Goal: Information Seeking & Learning: Learn about a topic

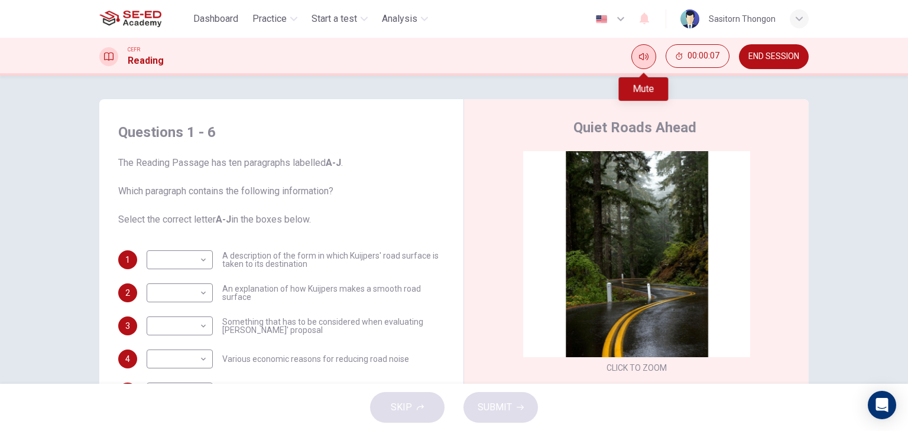
click at [645, 53] on icon "Mute" at bounding box center [643, 56] width 9 height 9
click at [649, 56] on button "Unmute" at bounding box center [643, 56] width 25 height 25
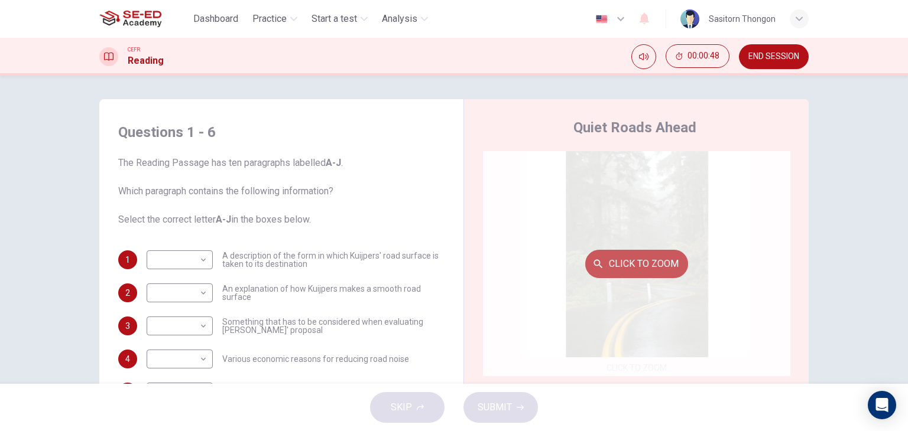
click at [636, 261] on button "Click to Zoom" at bounding box center [636, 264] width 103 height 28
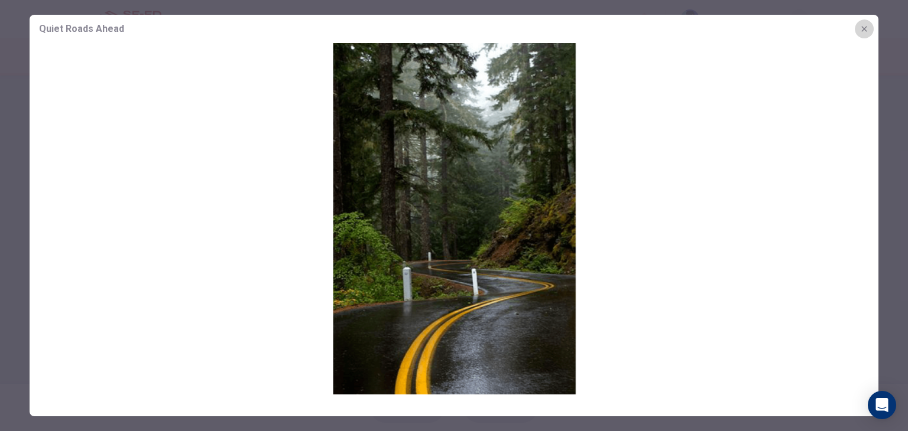
click at [865, 29] on icon "button" at bounding box center [863, 28] width 9 height 9
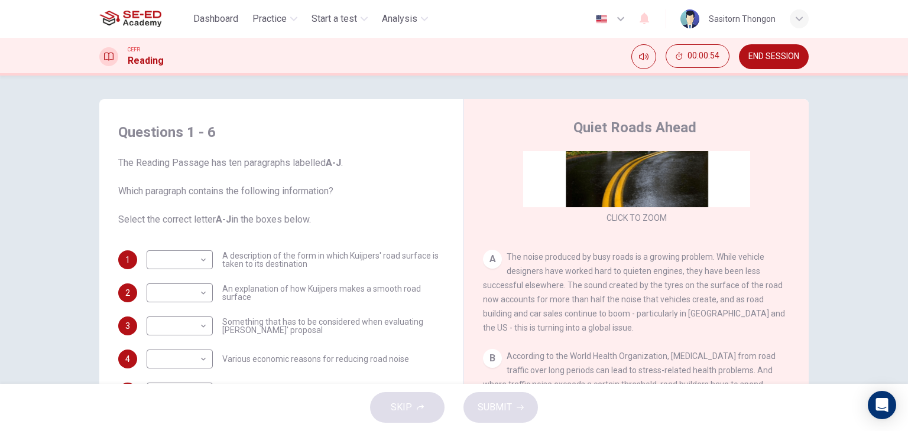
scroll to position [177, 0]
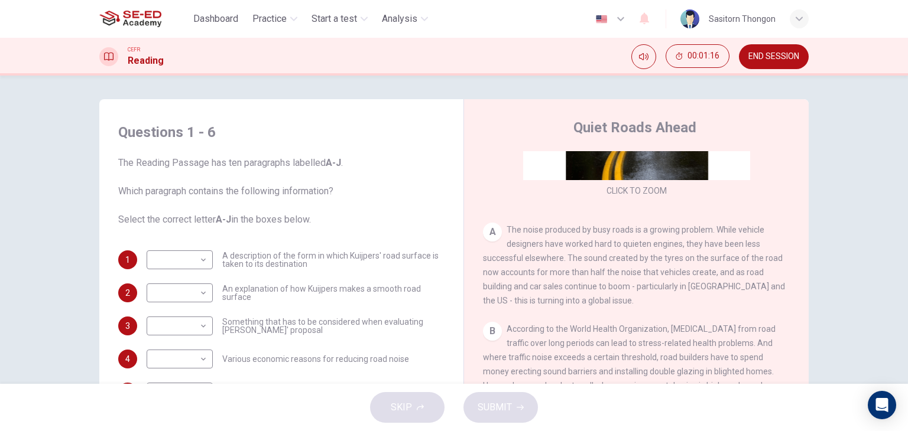
drag, startPoint x: 504, startPoint y: 226, endPoint x: 568, endPoint y: 246, distance: 67.3
click at [568, 246] on span "The noise produced by busy roads is a growing problem. While vehicle designers …" at bounding box center [634, 265] width 302 height 80
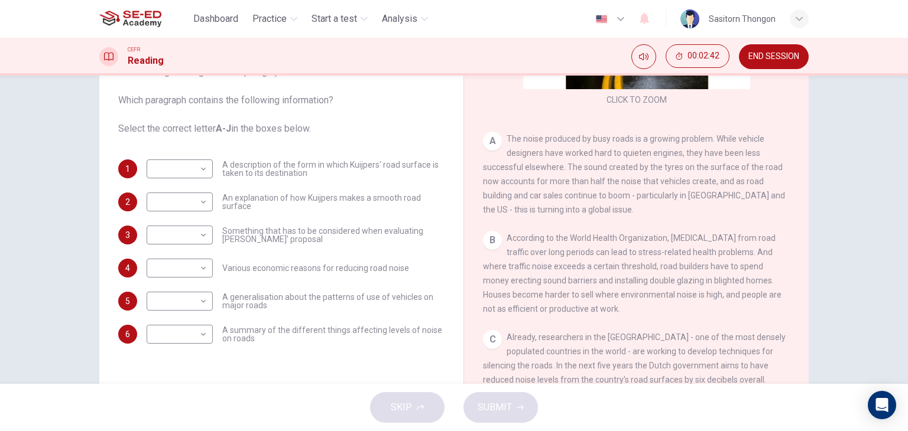
scroll to position [90, 0]
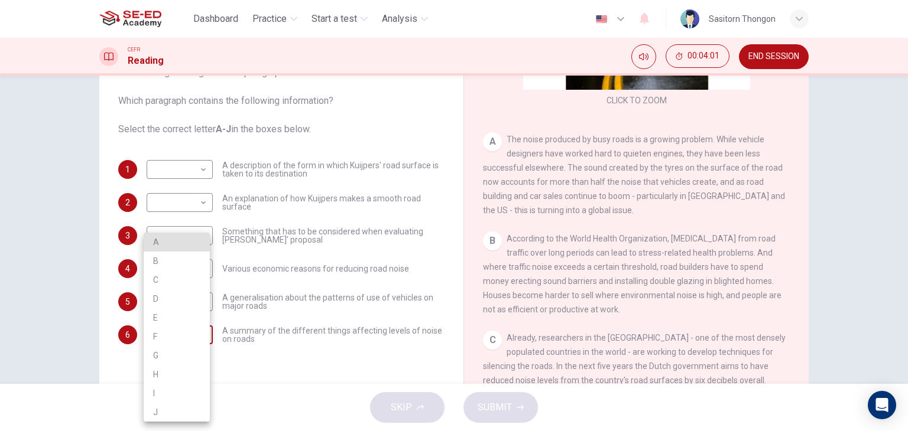
click at [202, 331] on body "This site uses cookies, as explained in our Privacy Policy . If you agree to th…" at bounding box center [454, 215] width 908 height 431
click at [164, 244] on li "A" at bounding box center [177, 242] width 66 height 19
type input "A"
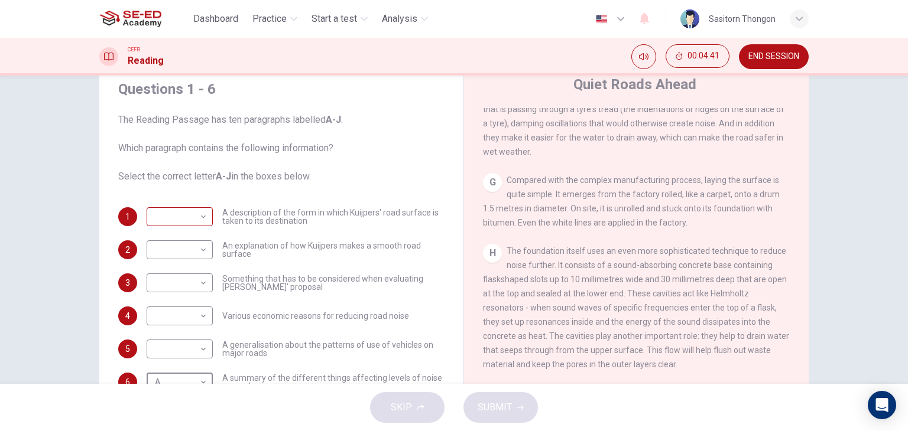
scroll to position [118, 0]
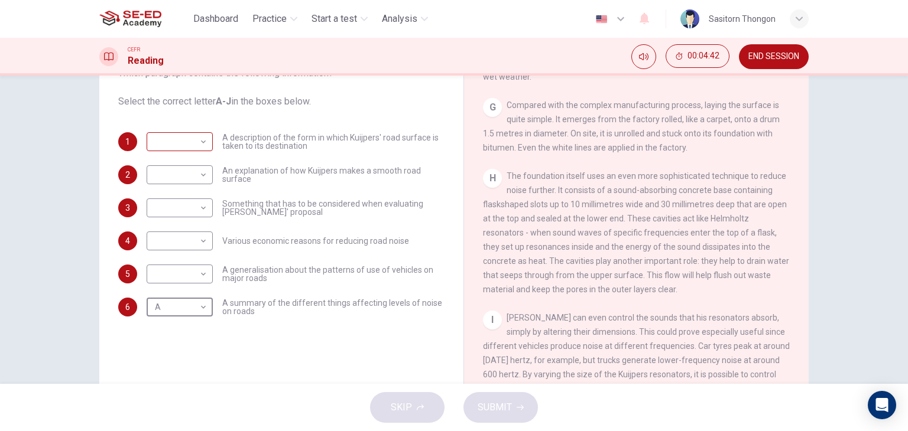
click at [200, 142] on body "This site uses cookies, as explained in our Privacy Policy . If you agree to th…" at bounding box center [454, 215] width 908 height 431
click at [188, 194] on li "C" at bounding box center [177, 198] width 66 height 19
type input "C"
click at [203, 171] on body "This site uses cookies, as explained in our Privacy Policy . If you agree to th…" at bounding box center [454, 215] width 908 height 431
click at [188, 219] on li "B" at bounding box center [177, 212] width 66 height 19
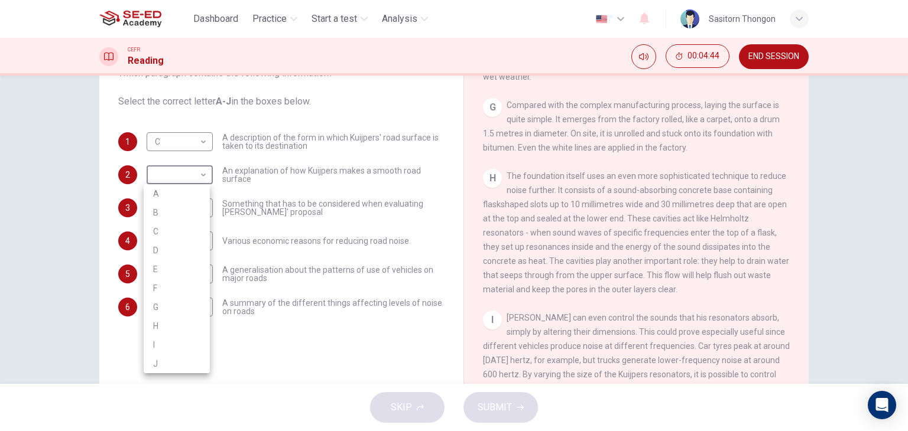
type input "B"
click at [202, 210] on body "This site uses cookies, as explained in our Privacy Policy . If you agree to th…" at bounding box center [454, 215] width 908 height 431
click at [163, 287] on li "D" at bounding box center [177, 283] width 66 height 19
type input "D"
click at [200, 243] on body "This site uses cookies, as explained in our Privacy Policy . If you agree to th…" at bounding box center [454, 215] width 908 height 431
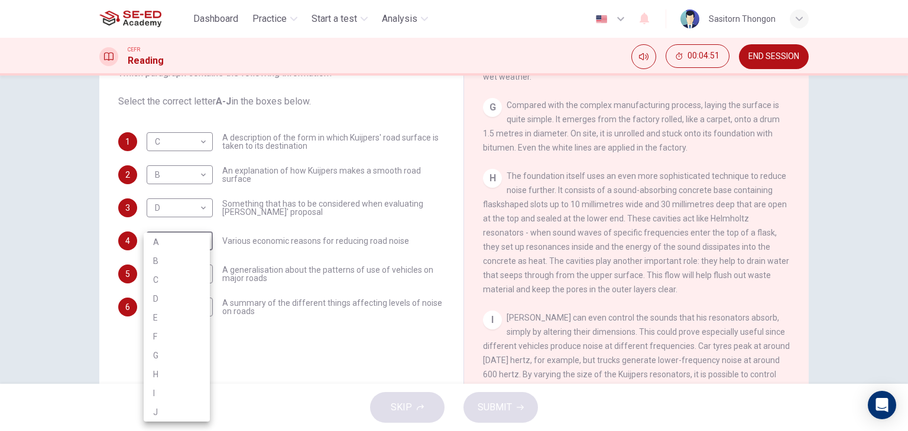
click at [170, 297] on li "D" at bounding box center [177, 299] width 66 height 19
click at [200, 240] on body "This site uses cookies, as explained in our Privacy Policy . If you agree to th…" at bounding box center [454, 215] width 908 height 431
click at [181, 280] on li "C" at bounding box center [177, 280] width 66 height 19
click at [196, 209] on body "This site uses cookies, as explained in our Privacy Policy . If you agree to th…" at bounding box center [454, 215] width 908 height 431
click at [248, 300] on div at bounding box center [454, 215] width 908 height 431
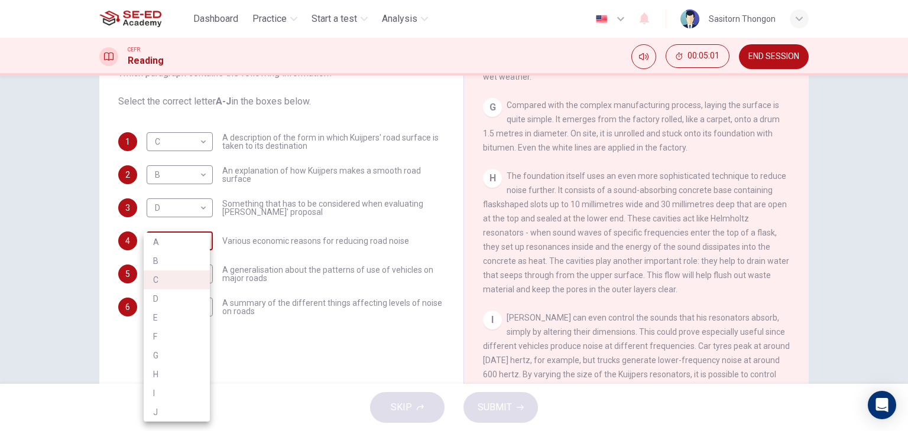
click at [200, 238] on body "This site uses cookies, as explained in our Privacy Policy . If you agree to th…" at bounding box center [454, 215] width 908 height 431
click at [175, 353] on li "G" at bounding box center [177, 355] width 66 height 19
type input "G"
click at [197, 270] on body "This site uses cookies, as explained in our Privacy Policy . If you agree to th…" at bounding box center [454, 215] width 908 height 431
click at [168, 414] on li "J" at bounding box center [177, 412] width 66 height 19
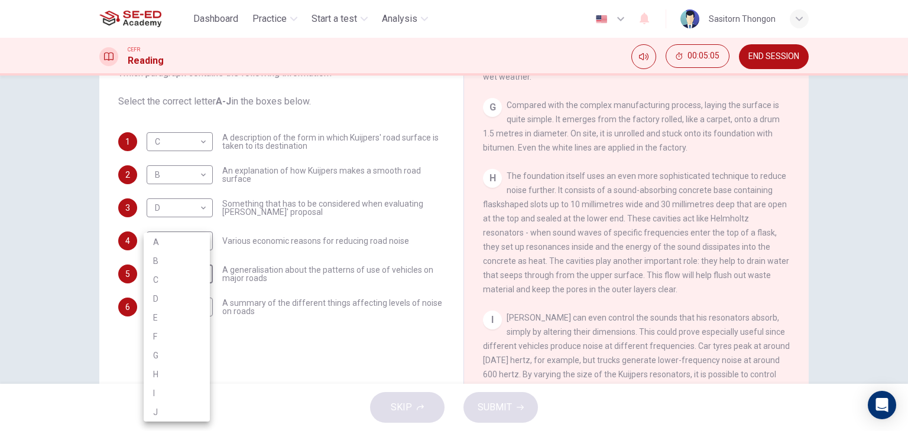
type input "J"
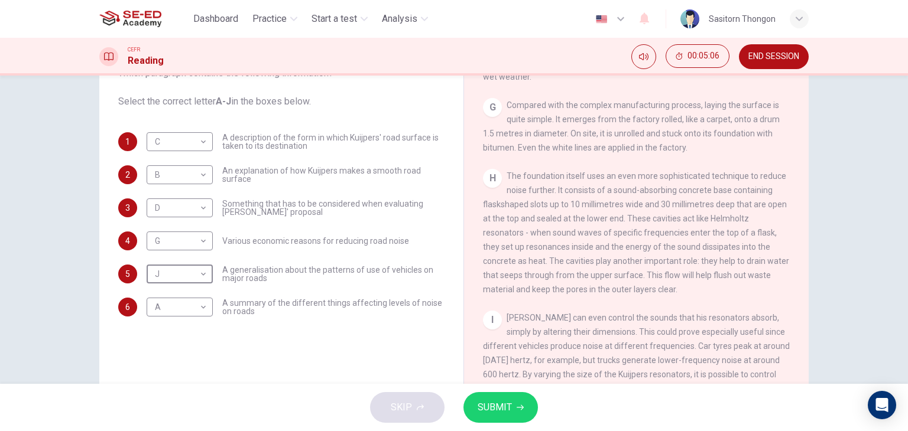
click at [515, 409] on button "SUBMIT" at bounding box center [500, 407] width 74 height 31
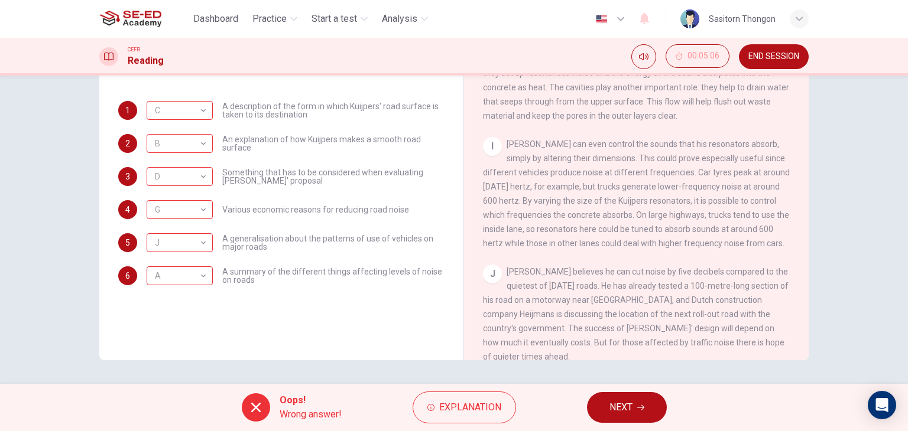
scroll to position [1013, 0]
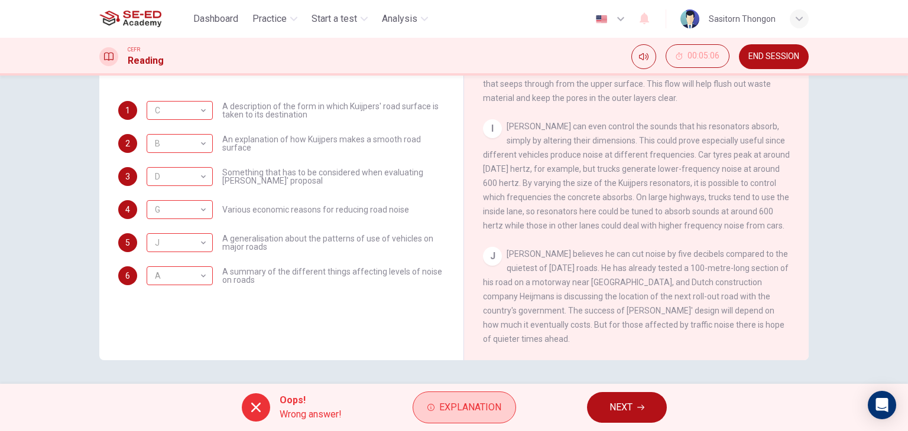
click at [479, 407] on span "Explanation" at bounding box center [470, 407] width 62 height 17
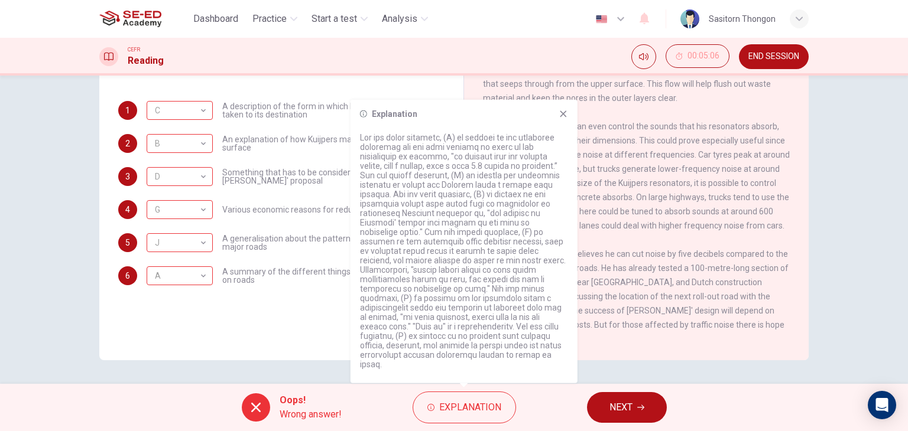
drag, startPoint x: 359, startPoint y: 145, endPoint x: 549, endPoint y: 352, distance: 281.0
click at [544, 346] on p at bounding box center [464, 251] width 208 height 236
click at [562, 119] on icon at bounding box center [562, 113] width 9 height 9
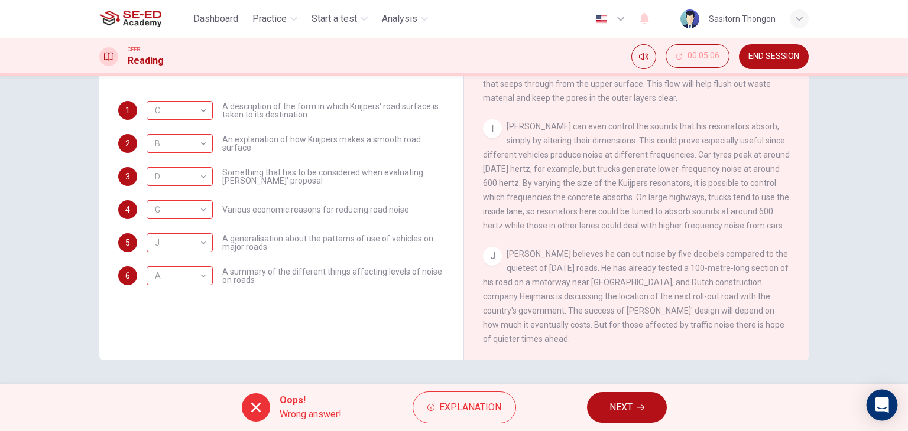
click at [876, 406] on icon "Open Intercom Messenger" at bounding box center [881, 405] width 15 height 15
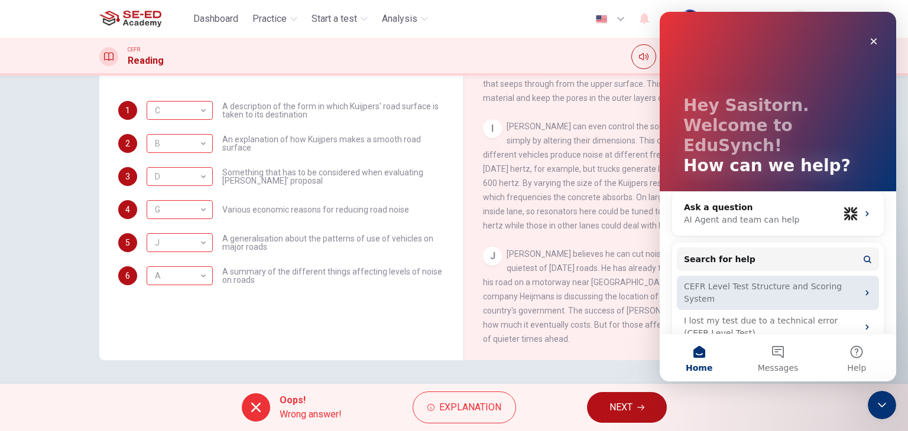
scroll to position [0, 0]
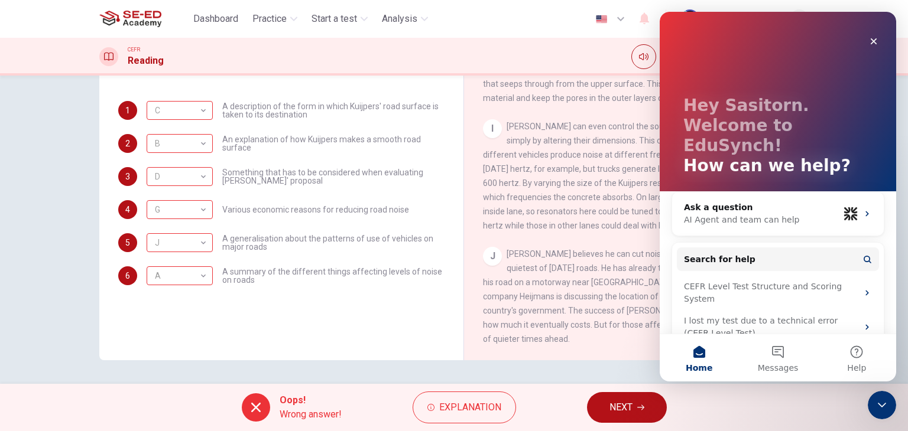
click at [603, 373] on div "Questions 1 - 6 The Reading Passage has ten paragraphs labelled A-J . Which par…" at bounding box center [454, 230] width 908 height 308
click at [867, 41] on div "Close" at bounding box center [873, 41] width 21 height 21
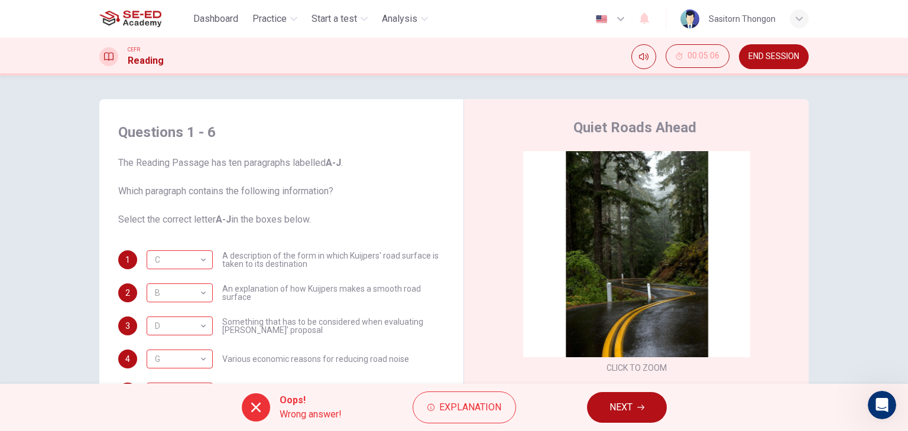
click at [622, 21] on icon "button" at bounding box center [620, 19] width 14 height 14
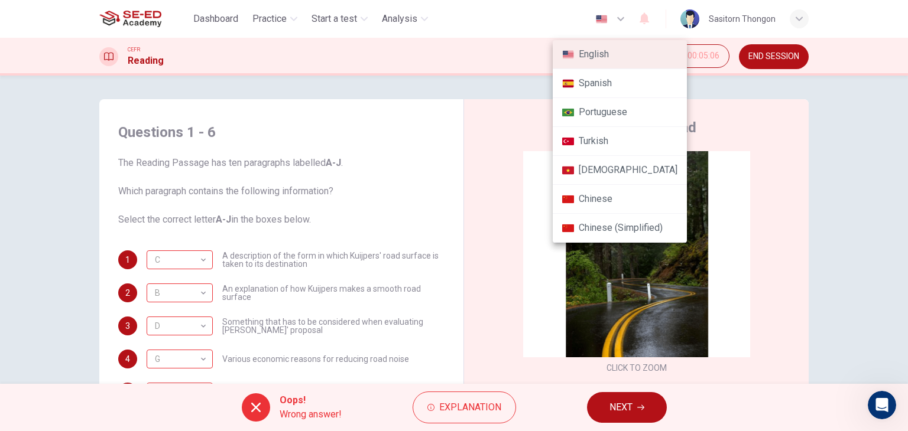
click at [503, 83] on div at bounding box center [454, 215] width 908 height 431
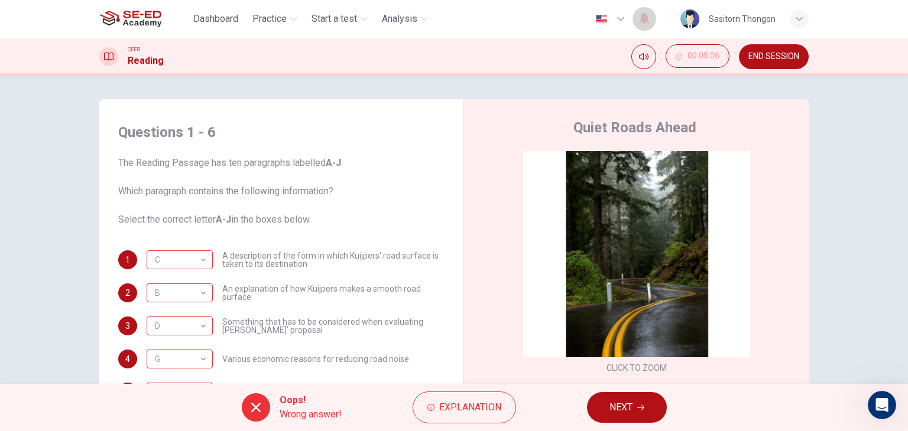
click at [648, 21] on icon "button" at bounding box center [643, 19] width 9 height 12
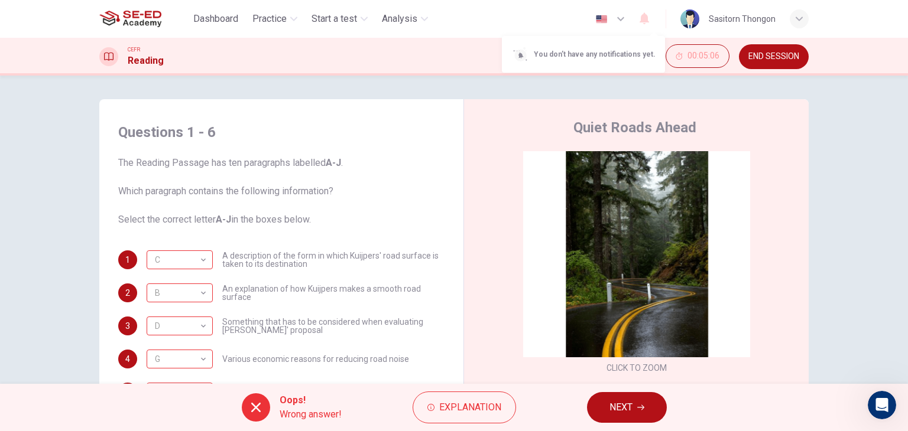
click at [797, 24] on div at bounding box center [454, 215] width 908 height 431
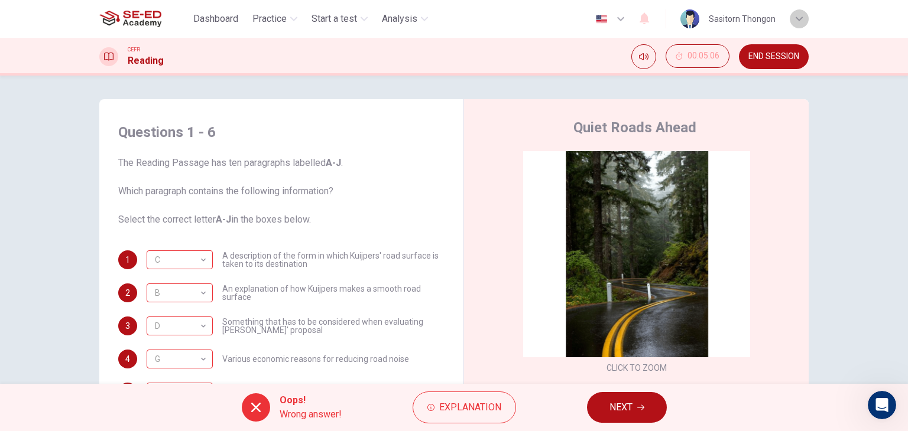
click at [797, 23] on div "button" at bounding box center [798, 18] width 19 height 19
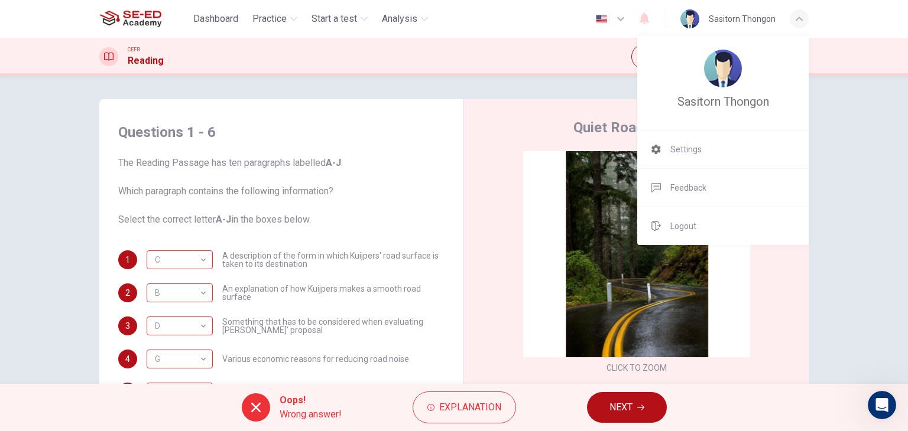
click at [848, 318] on div at bounding box center [454, 215] width 908 height 431
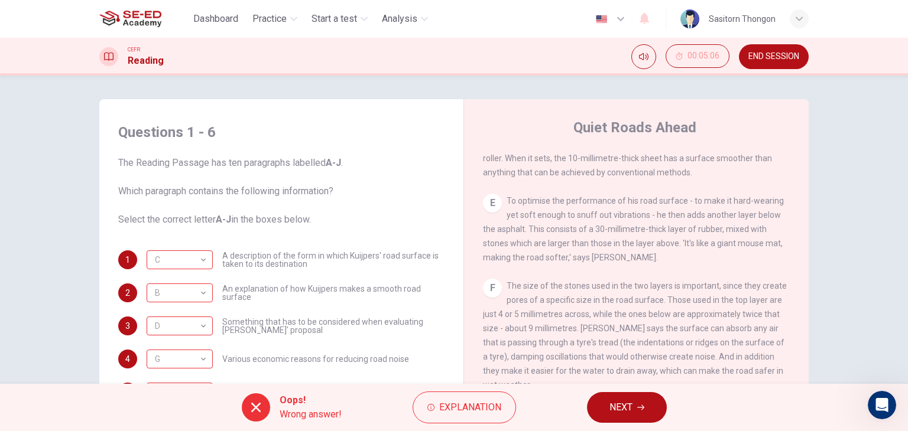
scroll to position [541, 0]
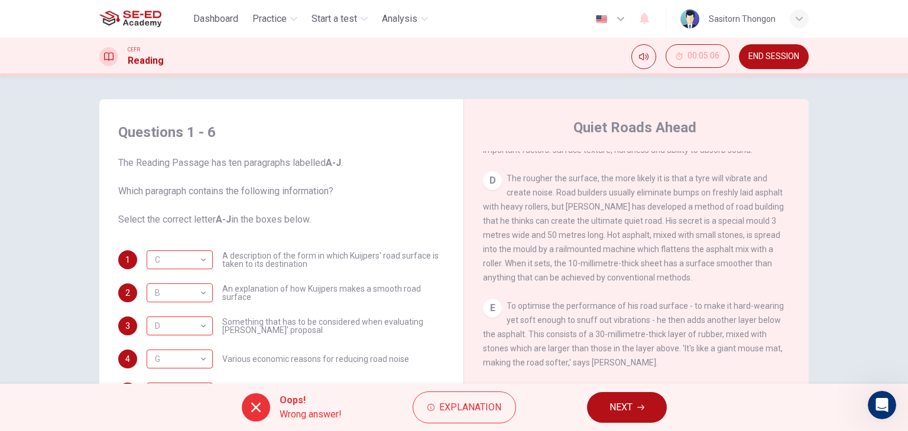
click at [255, 408] on icon at bounding box center [255, 407] width 9 height 9
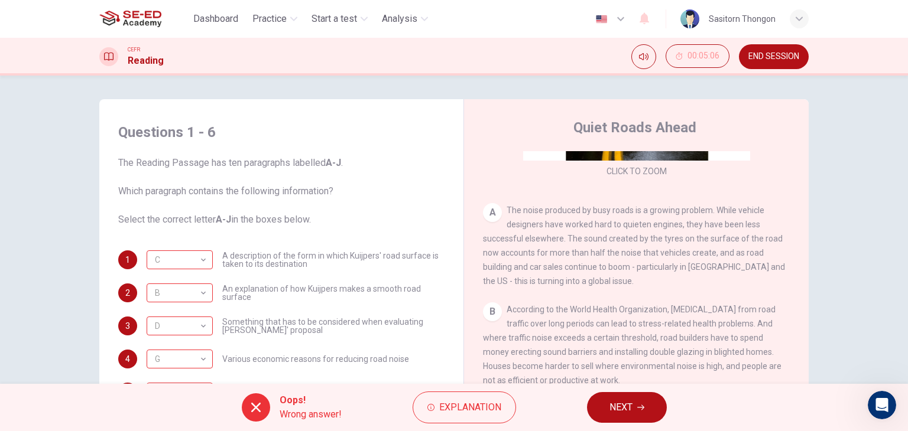
scroll to position [177, 0]
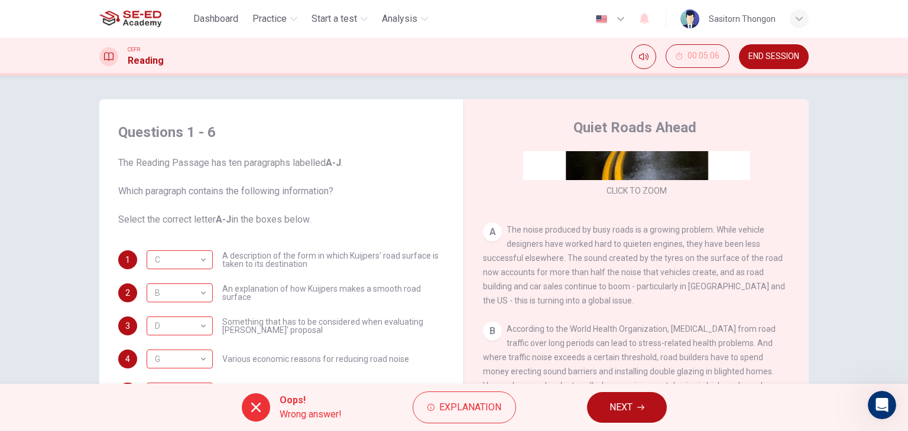
drag, startPoint x: 487, startPoint y: 229, endPoint x: 551, endPoint y: 239, distance: 64.7
click at [551, 239] on div "A The noise produced by busy roads is a growing problem. While vehicle designer…" at bounding box center [636, 265] width 307 height 85
drag, startPoint x: 518, startPoint y: 227, endPoint x: 602, endPoint y: 242, distance: 85.7
click at [602, 242] on span "The noise produced by busy roads is a growing problem. While vehicle designers …" at bounding box center [634, 265] width 302 height 80
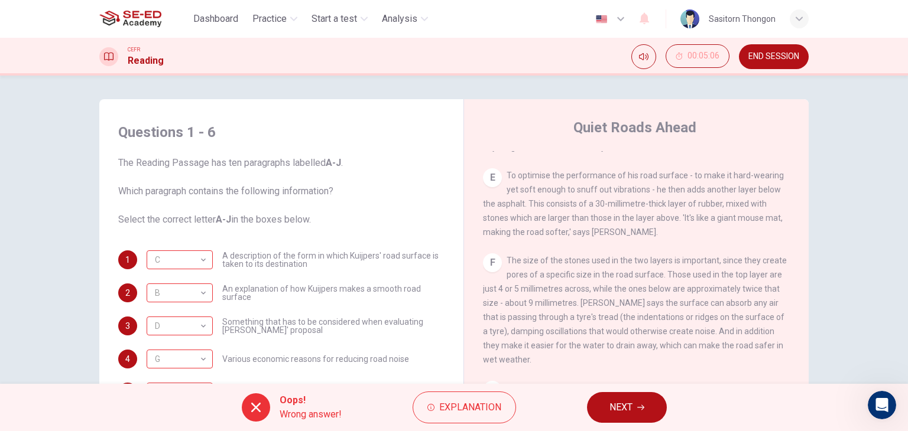
scroll to position [827, 0]
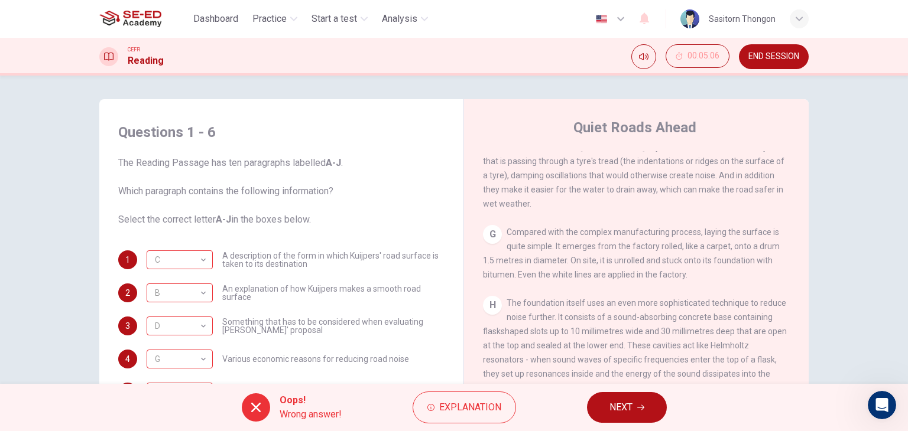
drag, startPoint x: 610, startPoint y: 256, endPoint x: 664, endPoint y: 264, distance: 54.2
click at [664, 264] on div "G Compared with the complex manufacturing process, laying the surface is quite …" at bounding box center [636, 253] width 307 height 57
click at [222, 266] on span "A description of the form in which Kuijpers' road surface is taken to its desti…" at bounding box center [333, 260] width 222 height 17
click at [339, 282] on div "1 C C ​ A description of the form in which Kuijpers' road surface is taken to i…" at bounding box center [281, 343] width 326 height 184
click at [202, 261] on div "C" at bounding box center [178, 260] width 62 height 34
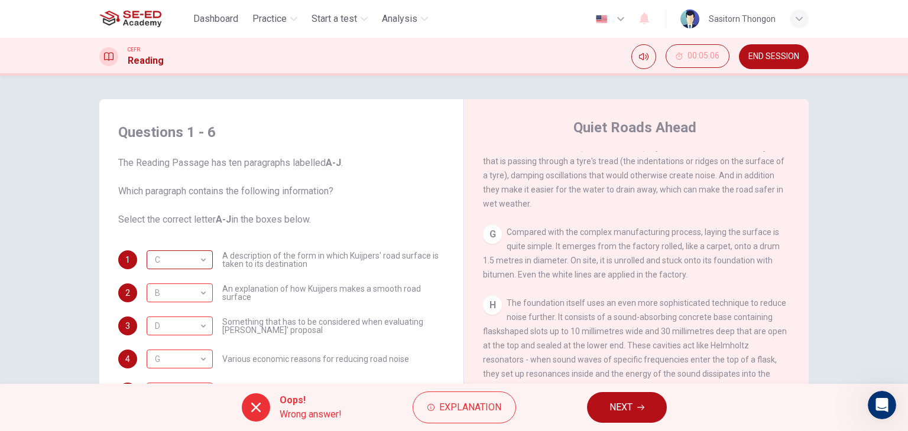
click at [202, 264] on div "C" at bounding box center [178, 260] width 62 height 34
click at [242, 260] on div "G" at bounding box center [235, 260] width 34 height 19
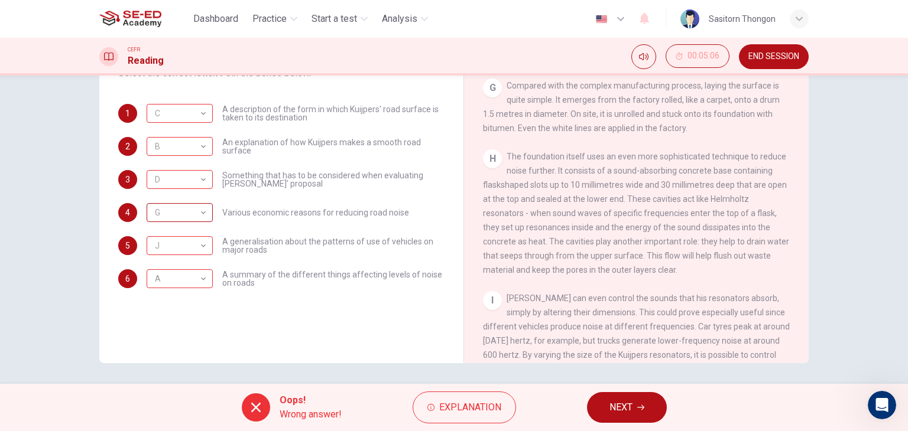
scroll to position [149, 0]
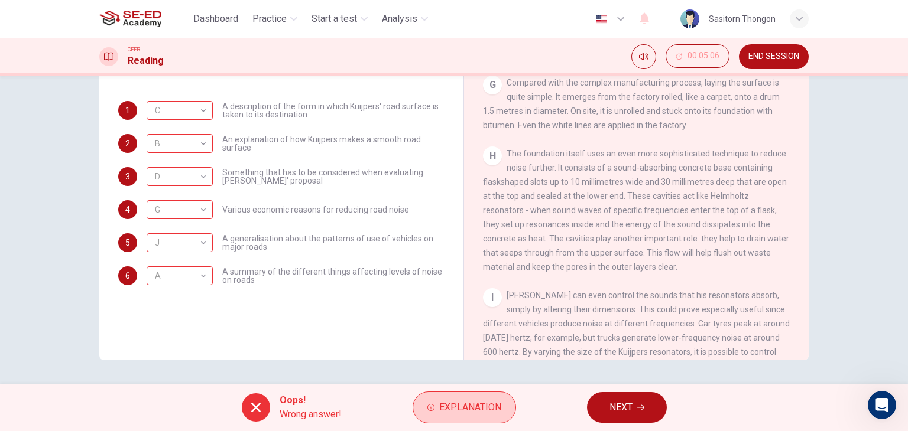
click at [439, 410] on span "Explanation" at bounding box center [470, 407] width 62 height 17
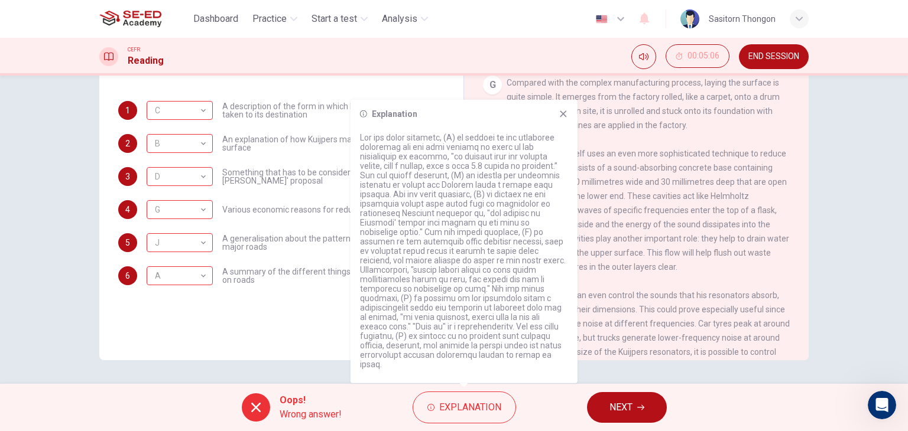
drag, startPoint x: 378, startPoint y: 154, endPoint x: 460, endPoint y: 227, distance: 110.1
click at [460, 227] on p at bounding box center [464, 251] width 208 height 236
click at [565, 117] on icon at bounding box center [563, 113] width 6 height 6
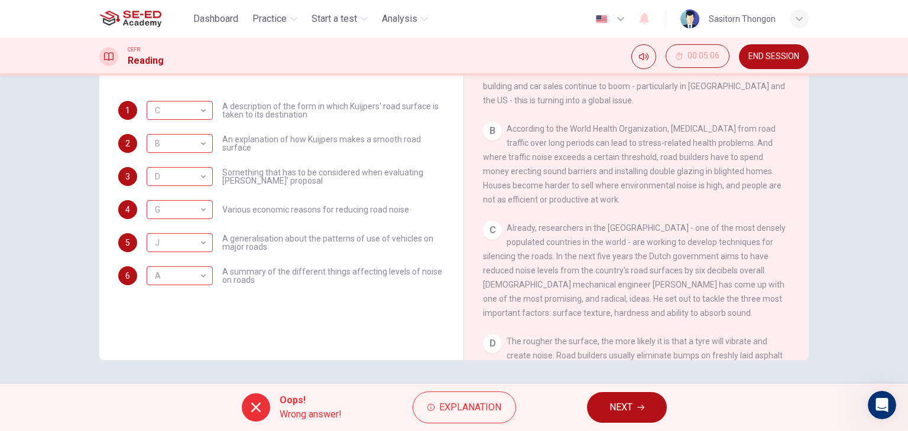
scroll to position [0, 0]
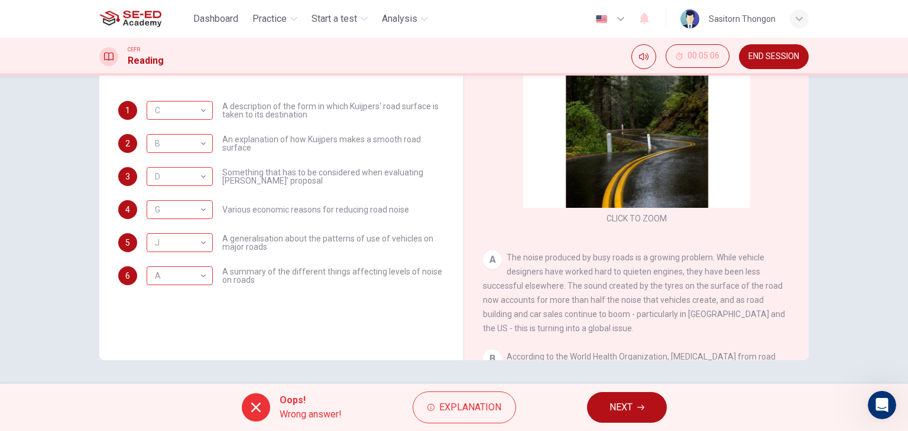
click at [113, 58] on icon at bounding box center [108, 57] width 9 height 8
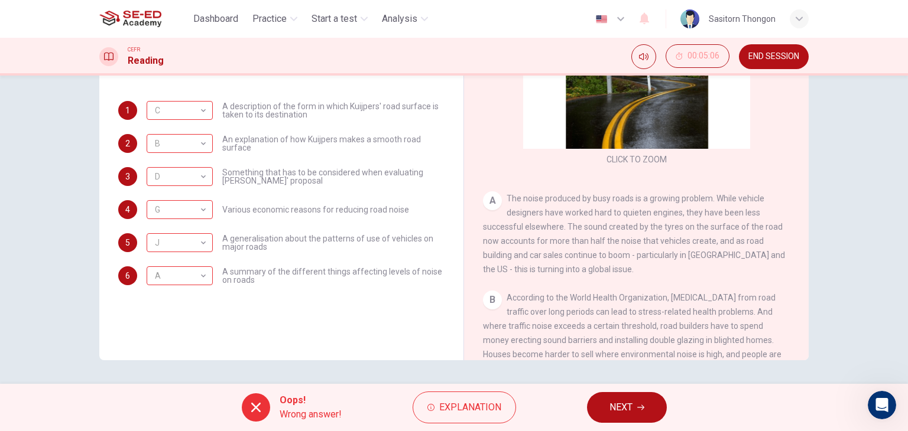
click at [794, 192] on div "CLICK TO ZOOM Click to Zoom A The noise produced by busy roads is a growing pro…" at bounding box center [644, 181] width 323 height 359
drag, startPoint x: 645, startPoint y: 194, endPoint x: 677, endPoint y: 199, distance: 31.8
click at [676, 203] on span "The noise produced by busy roads is a growing problem. While vehicle designers …" at bounding box center [634, 234] width 302 height 80
drag, startPoint x: 522, startPoint y: 225, endPoint x: 539, endPoint y: 227, distance: 16.7
click at [539, 227] on span "The noise produced by busy roads is a growing problem. While vehicle designers …" at bounding box center [634, 234] width 302 height 80
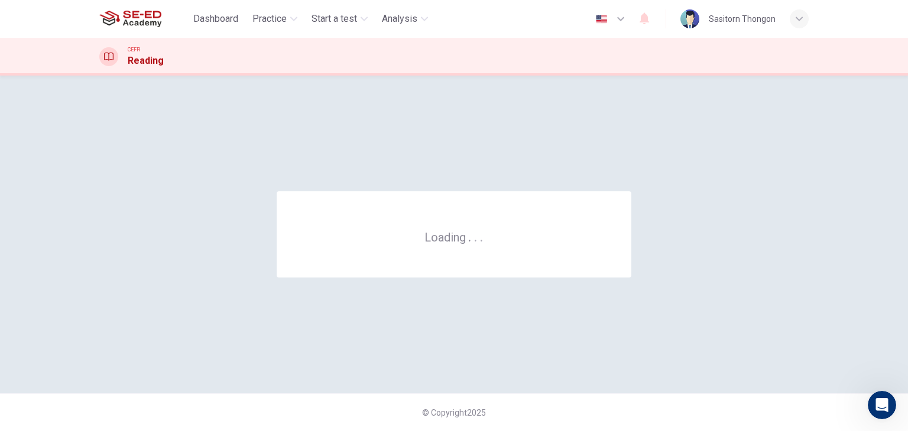
scroll to position [0, 0]
